Goal: Check status

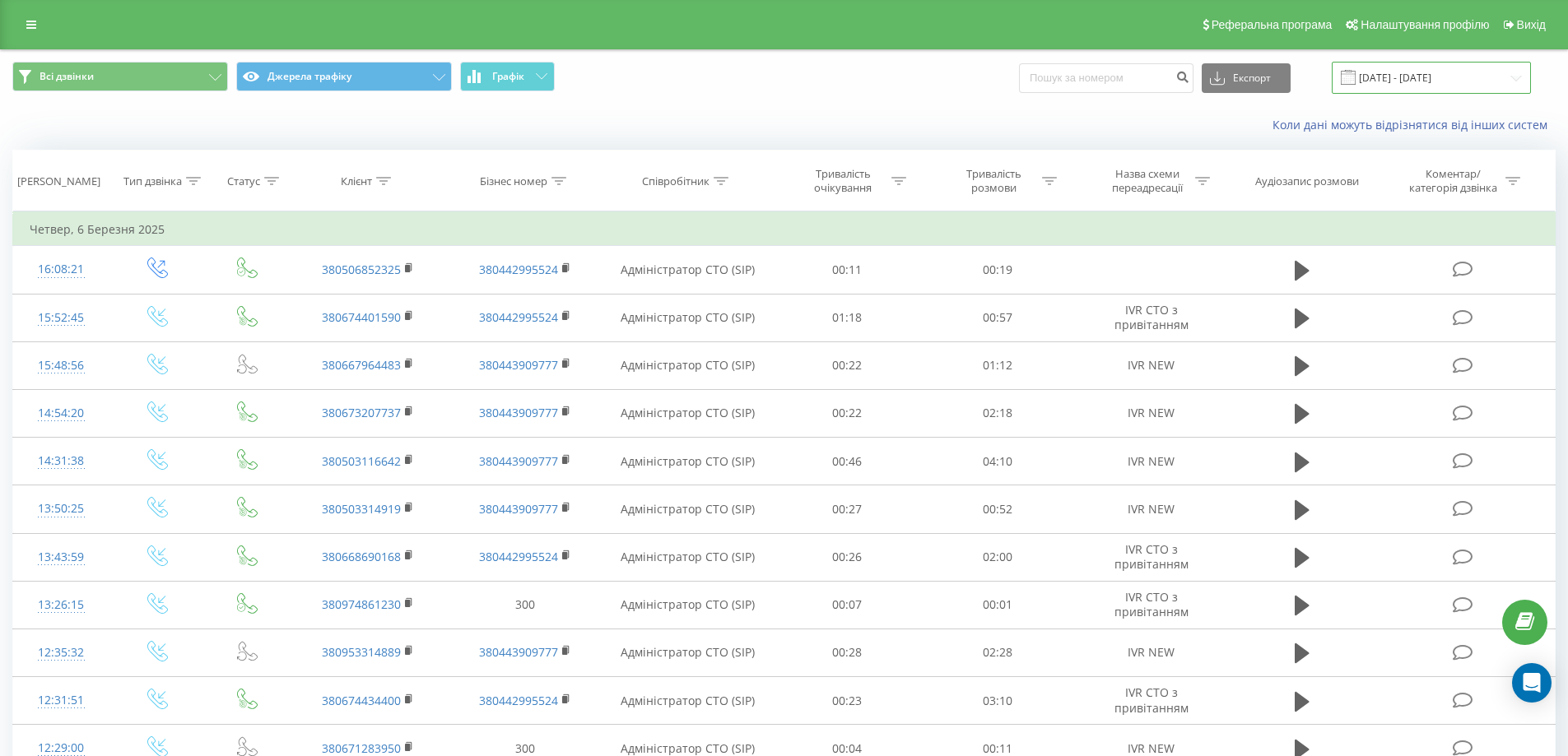
click at [1435, 82] on input "[DATE] - [DATE]" at bounding box center [1431, 78] width 199 height 32
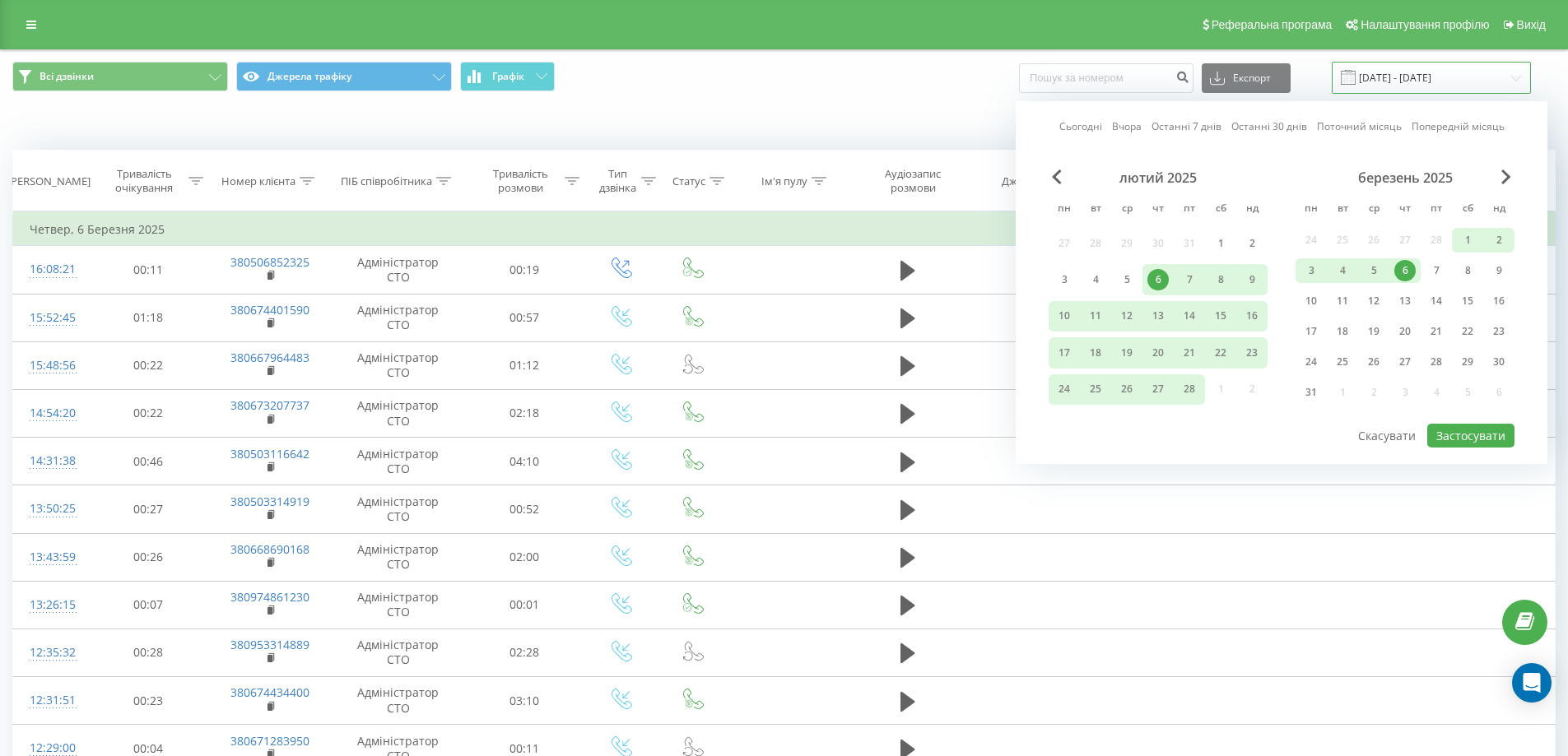
click at [1440, 83] on input "[DATE] - [DATE]" at bounding box center [1431, 78] width 199 height 32
click at [1504, 178] on span "Next Month" at bounding box center [1506, 177] width 10 height 15
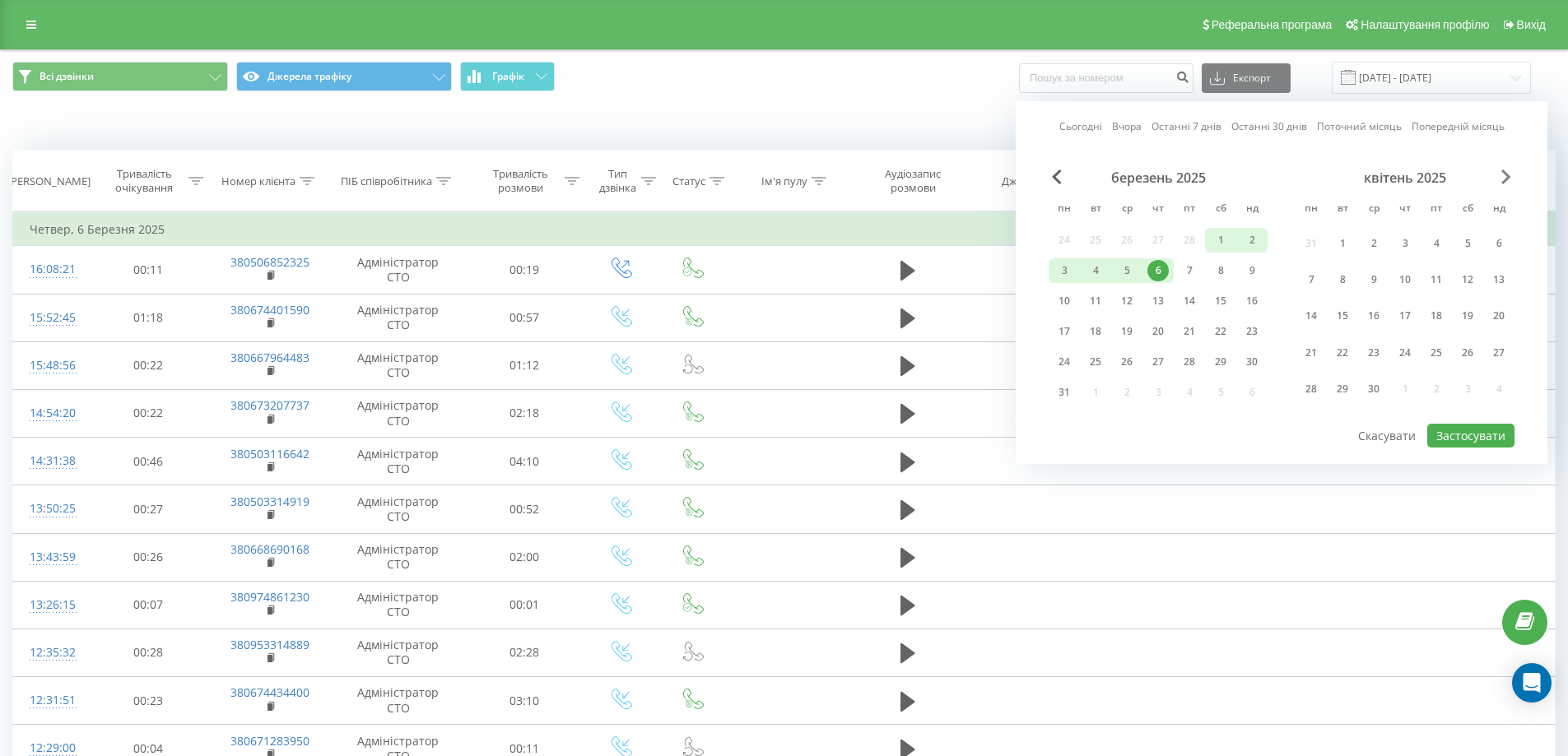
click at [1504, 178] on span "Next Month" at bounding box center [1506, 177] width 10 height 15
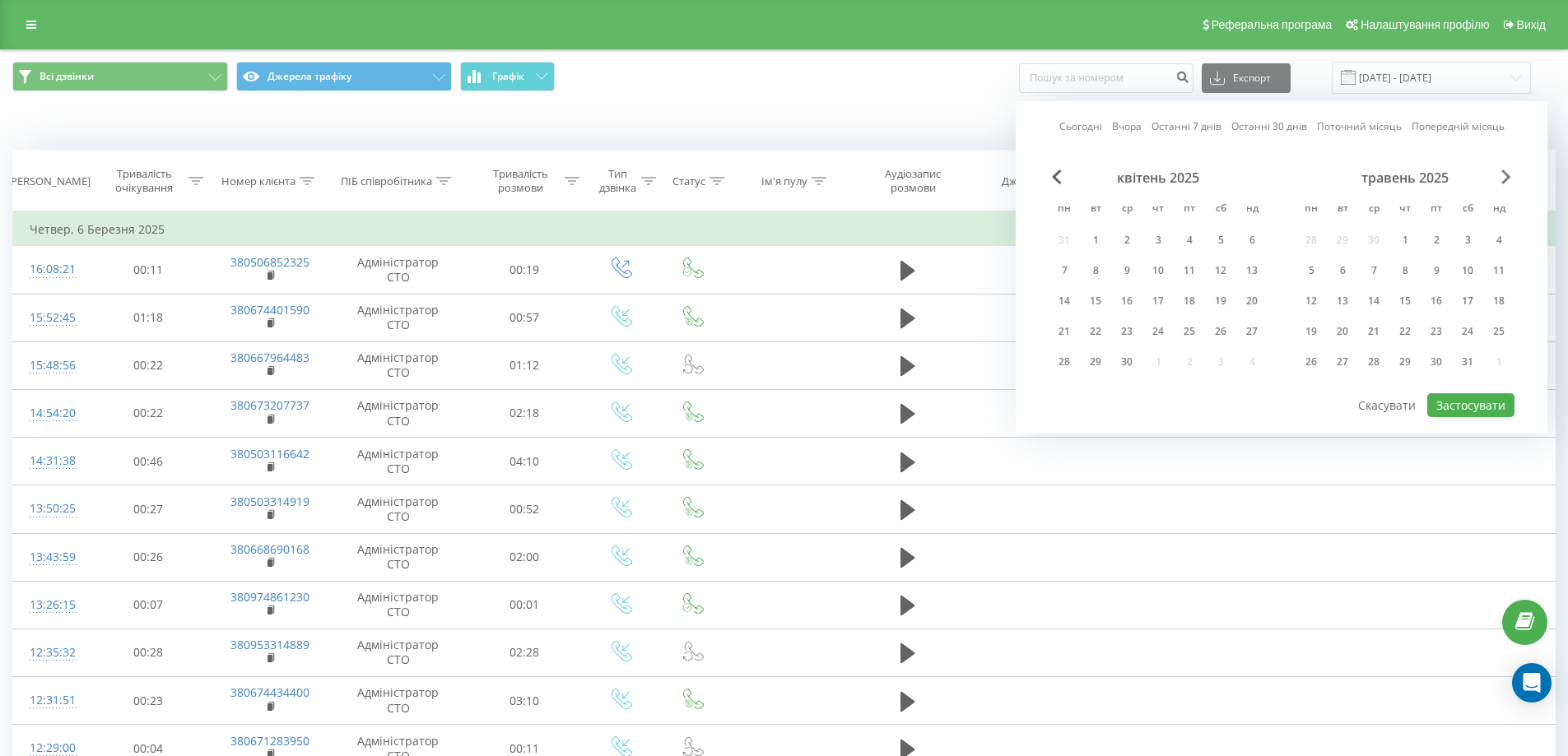
click at [1504, 179] on span "Next Month" at bounding box center [1506, 177] width 10 height 15
click at [1464, 305] on div "20" at bounding box center [1467, 301] width 21 height 21
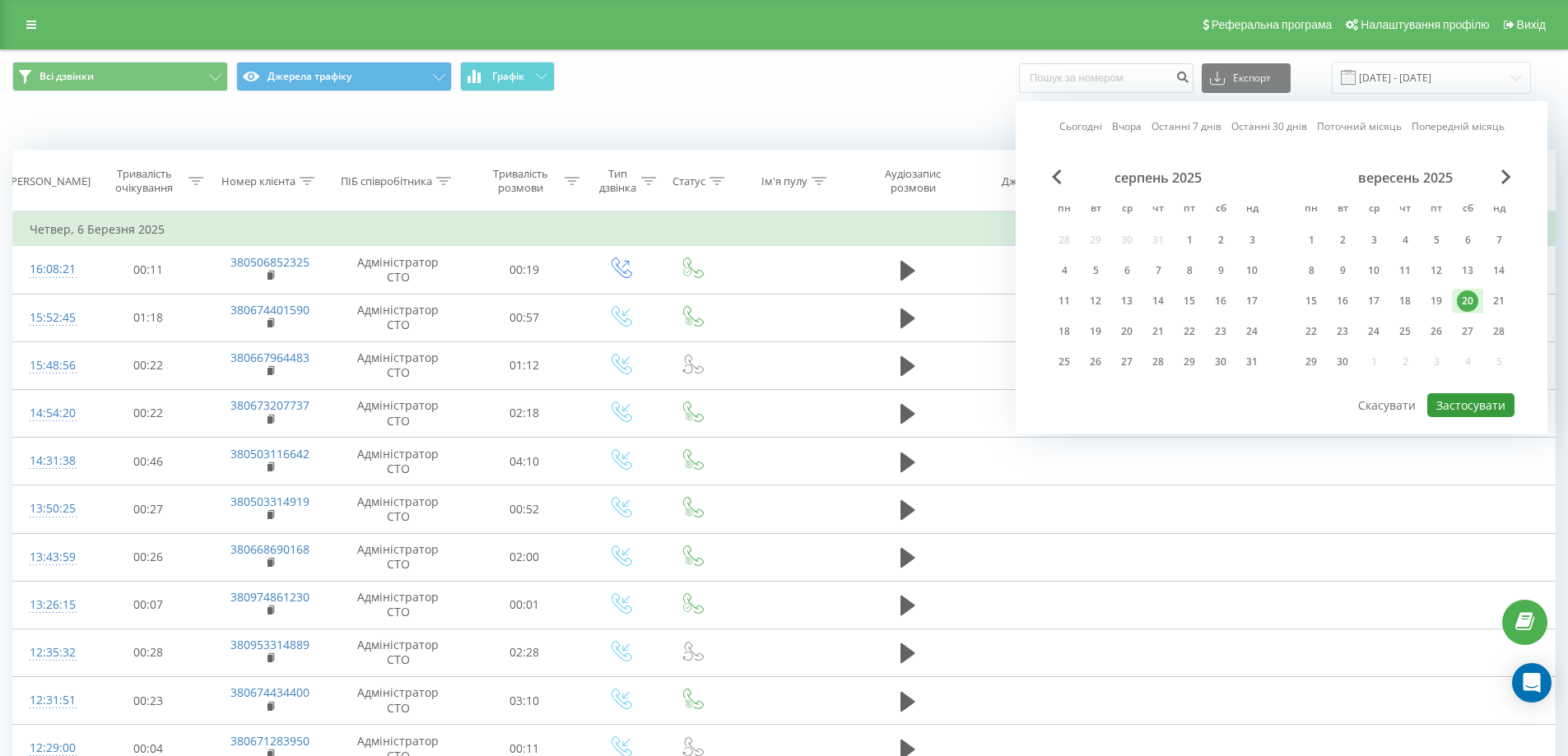
click at [1466, 408] on button "Застосувати" at bounding box center [1471, 405] width 88 height 24
type input "[DATE] - [DATE]"
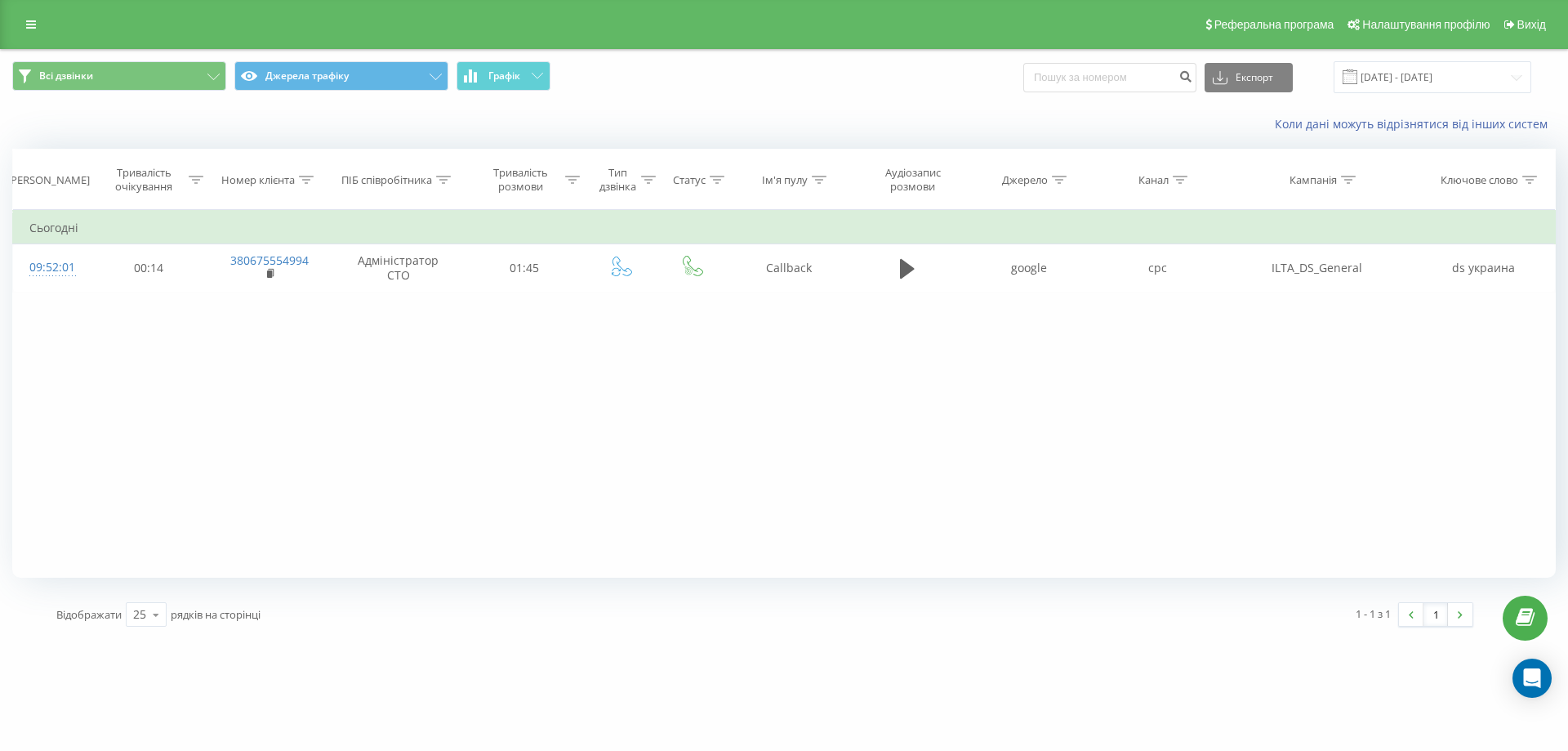
click at [719, 421] on div "Фільтрувати за умовою Дорівнює Скасувати OK Фільтрувати за умовою Містить Скасу…" at bounding box center [784, 394] width 1544 height 368
